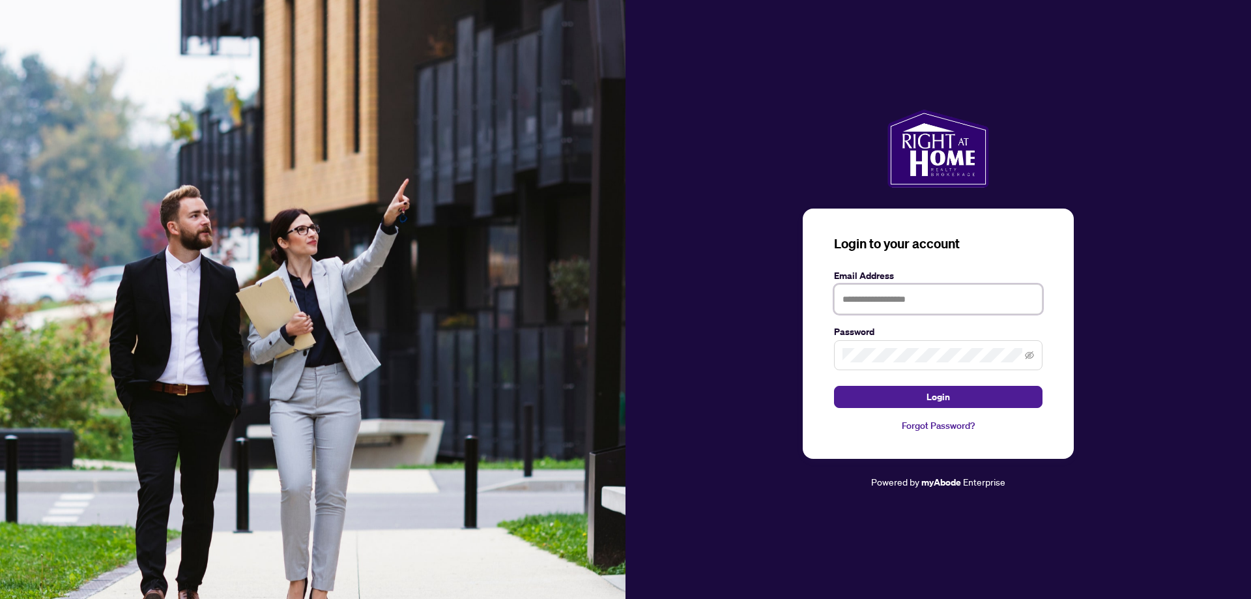
click at [917, 293] on input "text" at bounding box center [938, 299] width 208 height 30
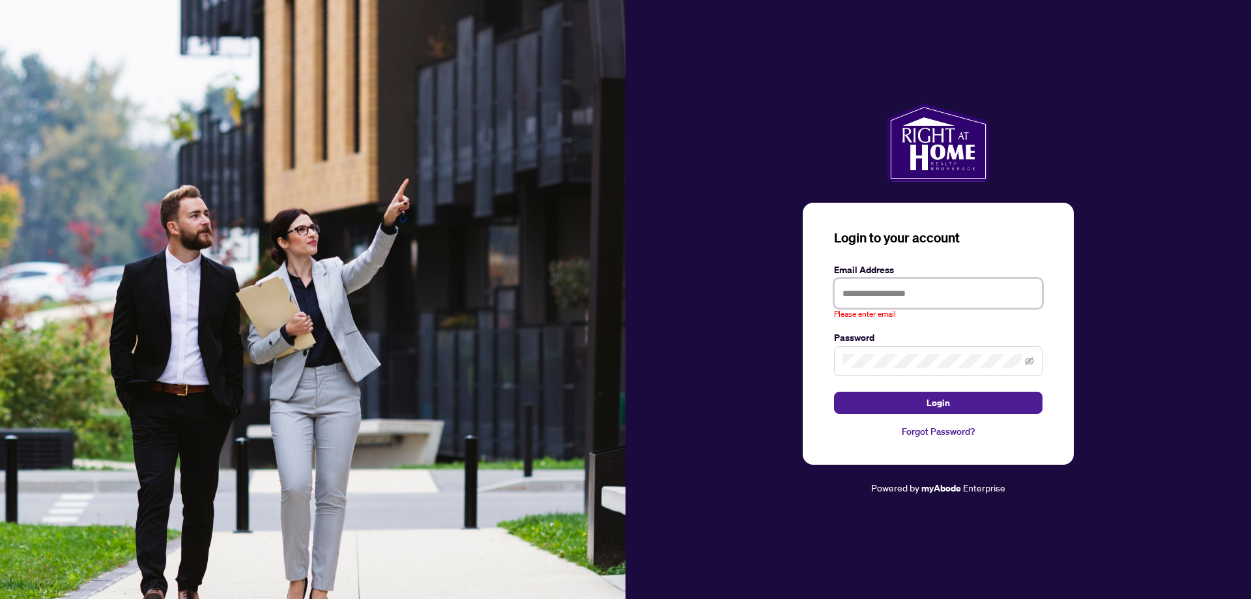
type input "**********"
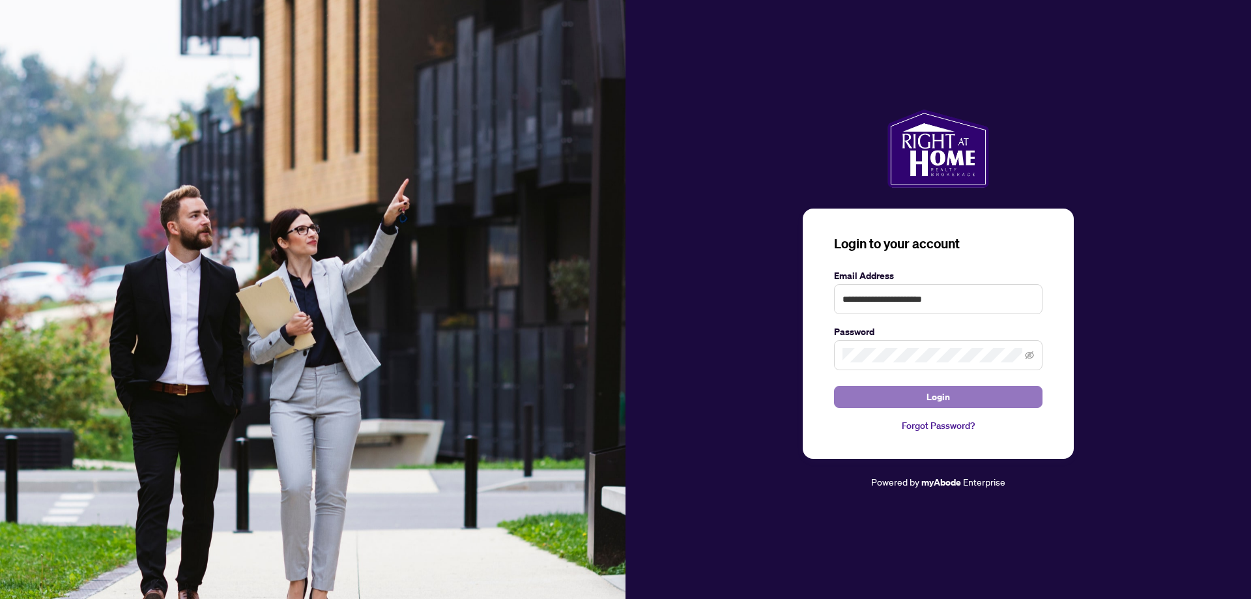
click at [911, 401] on button "Login" at bounding box center [938, 397] width 208 height 22
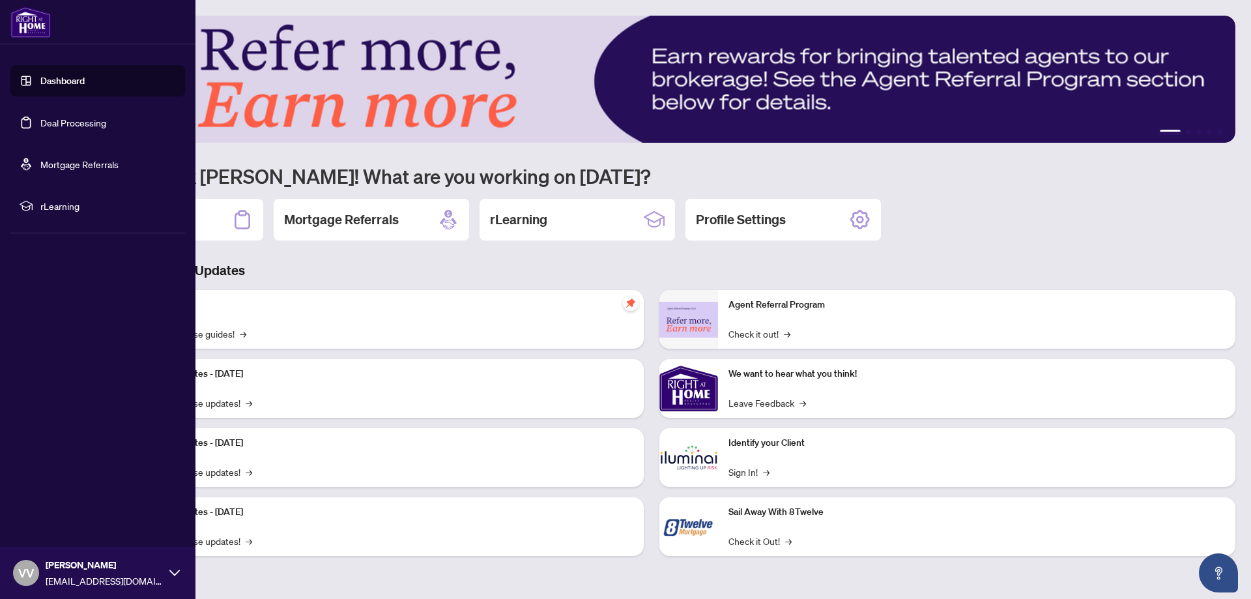
click at [45, 119] on link "Deal Processing" at bounding box center [73, 123] width 66 height 12
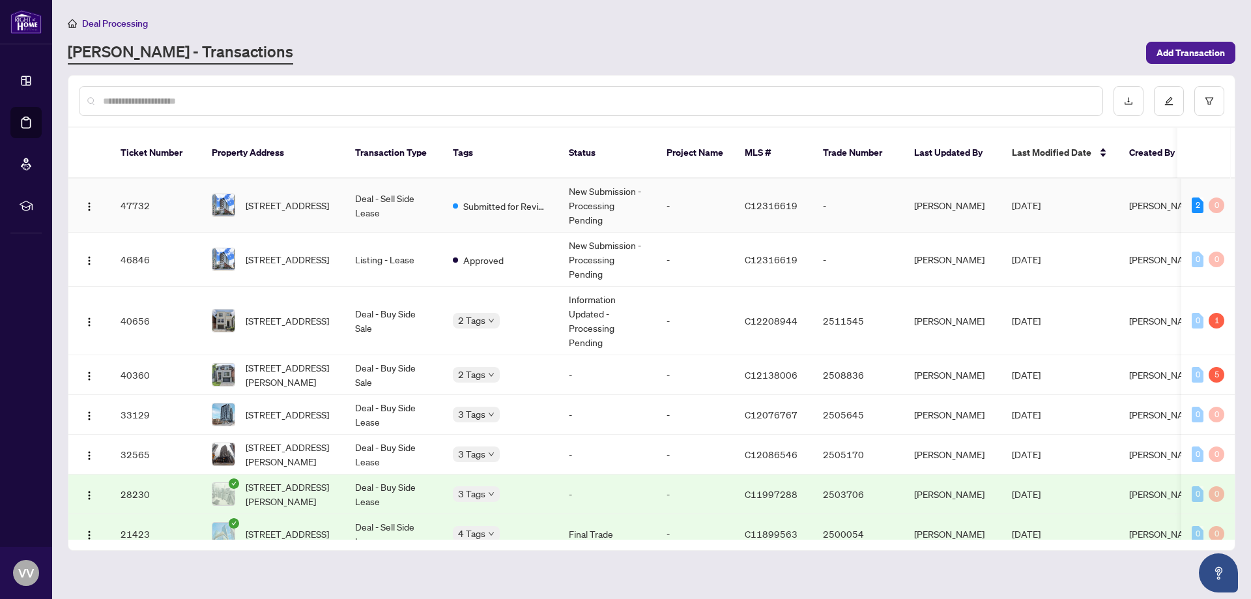
click at [380, 186] on td "Deal - Sell Side Lease" at bounding box center [394, 206] width 98 height 54
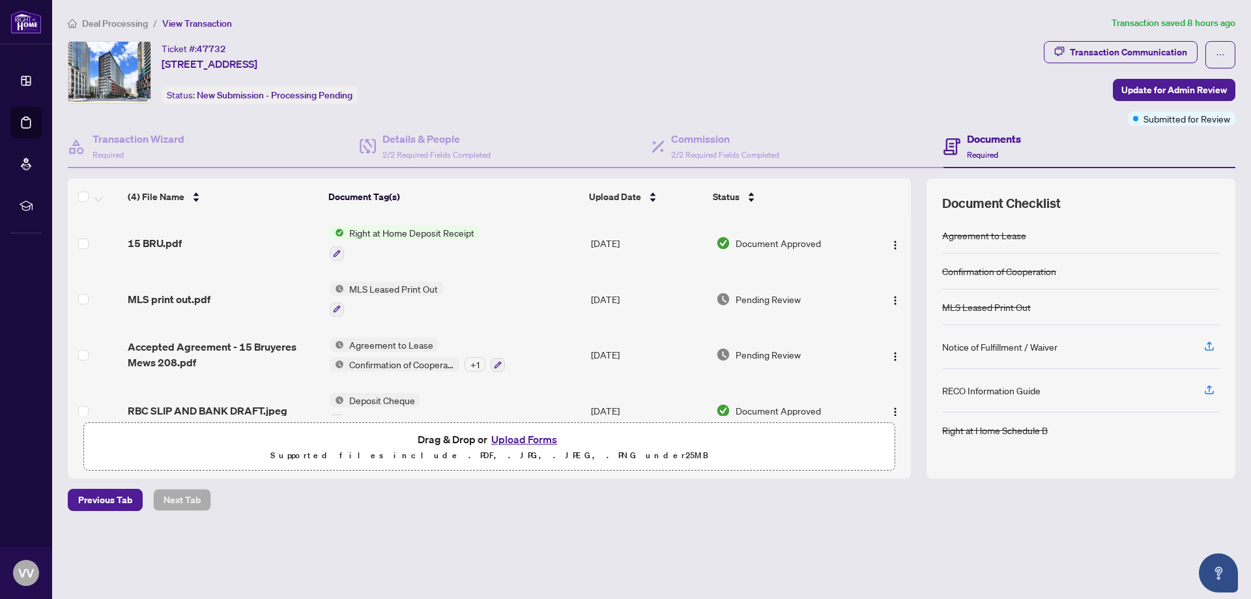
click at [392, 235] on span "Right at Home Deposit Receipt" at bounding box center [412, 232] width 136 height 14
click at [173, 242] on span "15 BRU.pdf" at bounding box center [155, 243] width 54 height 16
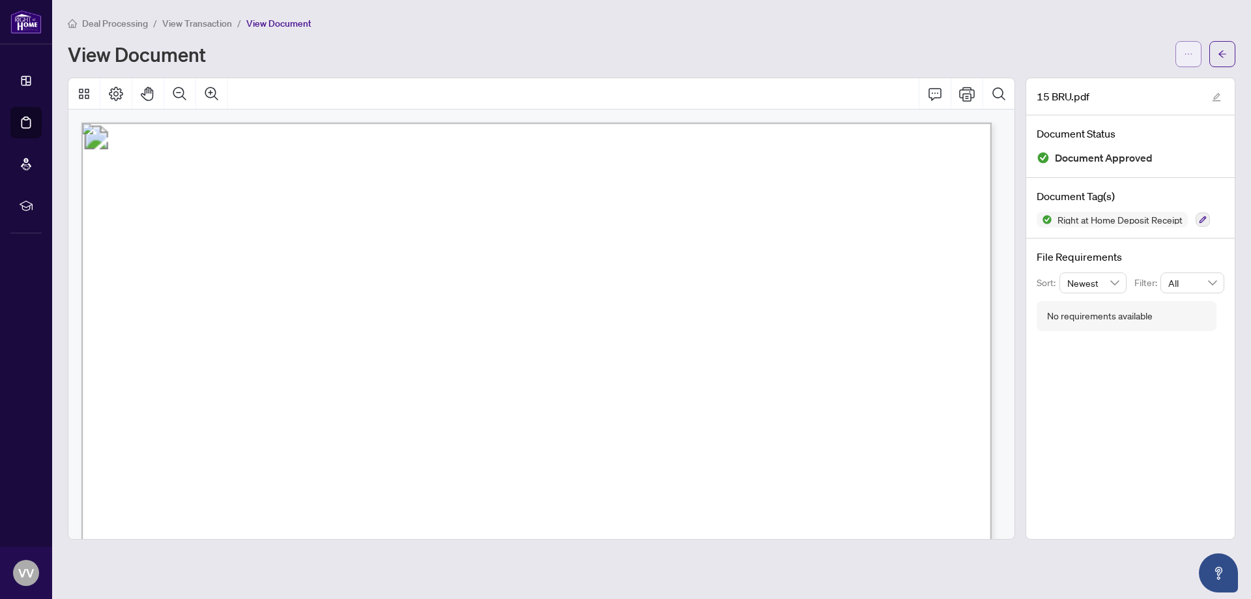
click at [1185, 57] on icon "ellipsis" at bounding box center [1188, 54] width 9 height 9
click at [1160, 78] on span "Download" at bounding box center [1141, 82] width 99 height 14
